Goal: Task Accomplishment & Management: Manage account settings

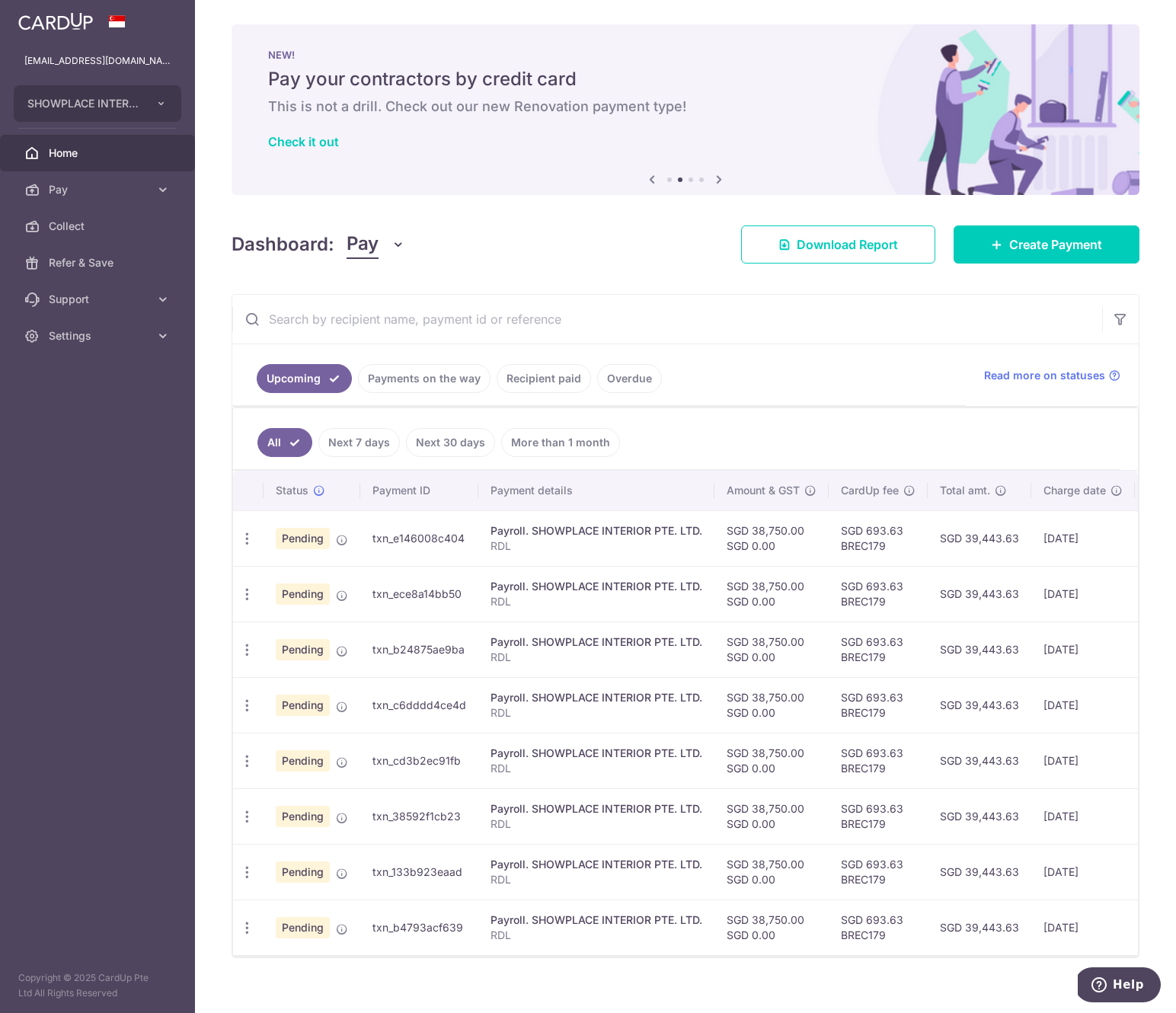
click at [83, 140] on link "Home" at bounding box center [97, 154] width 195 height 37
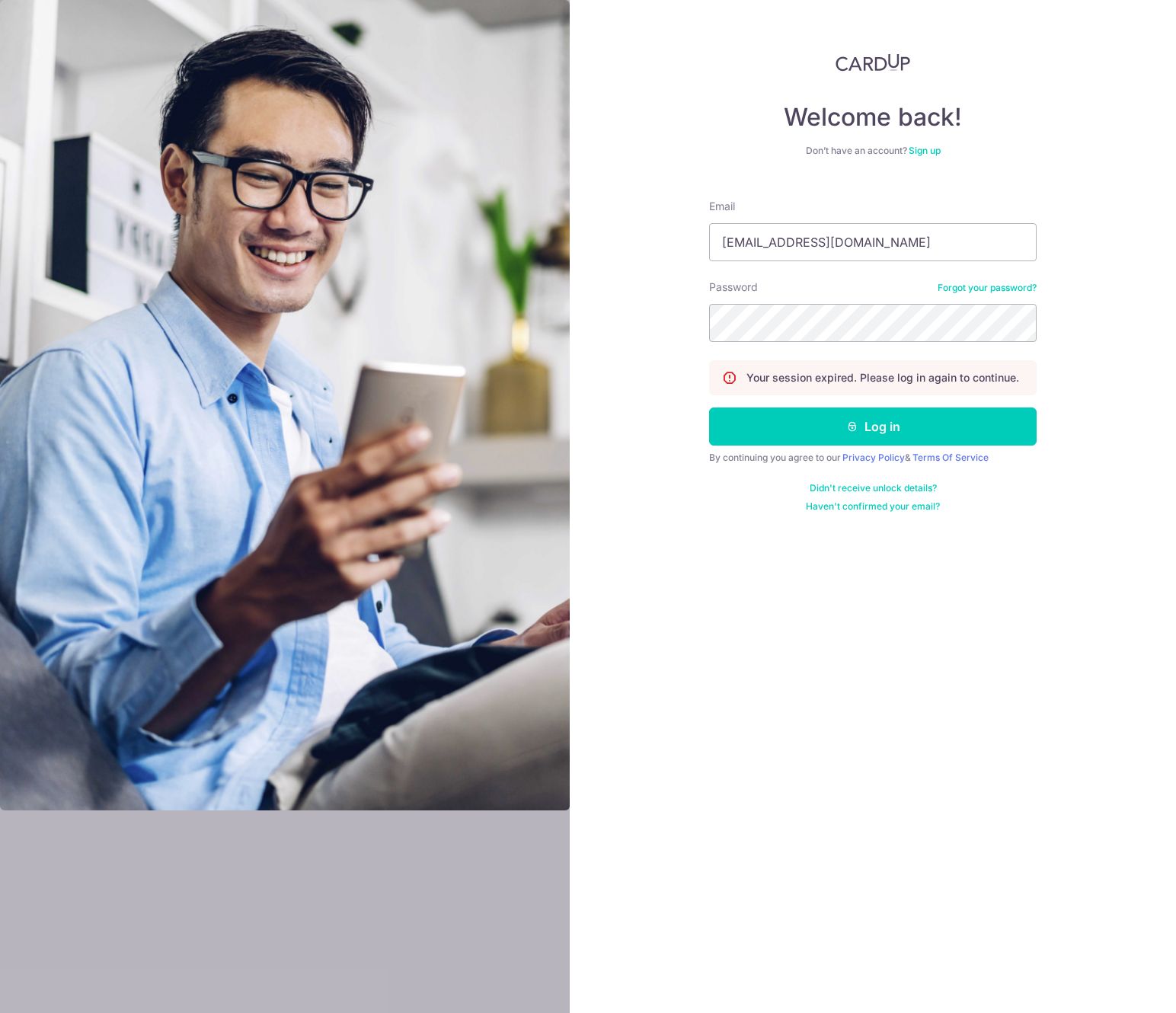
type input "[EMAIL_ADDRESS][DOMAIN_NAME]"
click at [709, 407] on button "Log in" at bounding box center [873, 426] width 327 height 38
